Goal: Navigation & Orientation: Find specific page/section

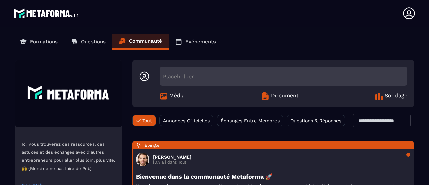
click at [199, 42] on p "Événements" at bounding box center [200, 42] width 30 height 6
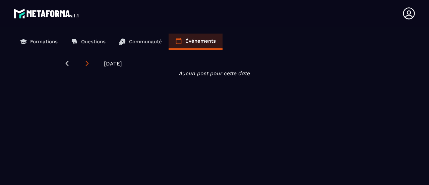
click at [86, 61] on icon at bounding box center [87, 63] width 3 height 5
click at [66, 61] on icon at bounding box center [67, 63] width 3 height 5
click at [41, 42] on p "Formations" at bounding box center [43, 42] width 27 height 6
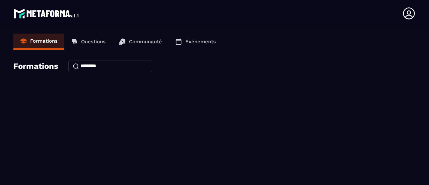
click at [105, 41] on p "Questions" at bounding box center [93, 42] width 24 height 6
